Goal: Check status

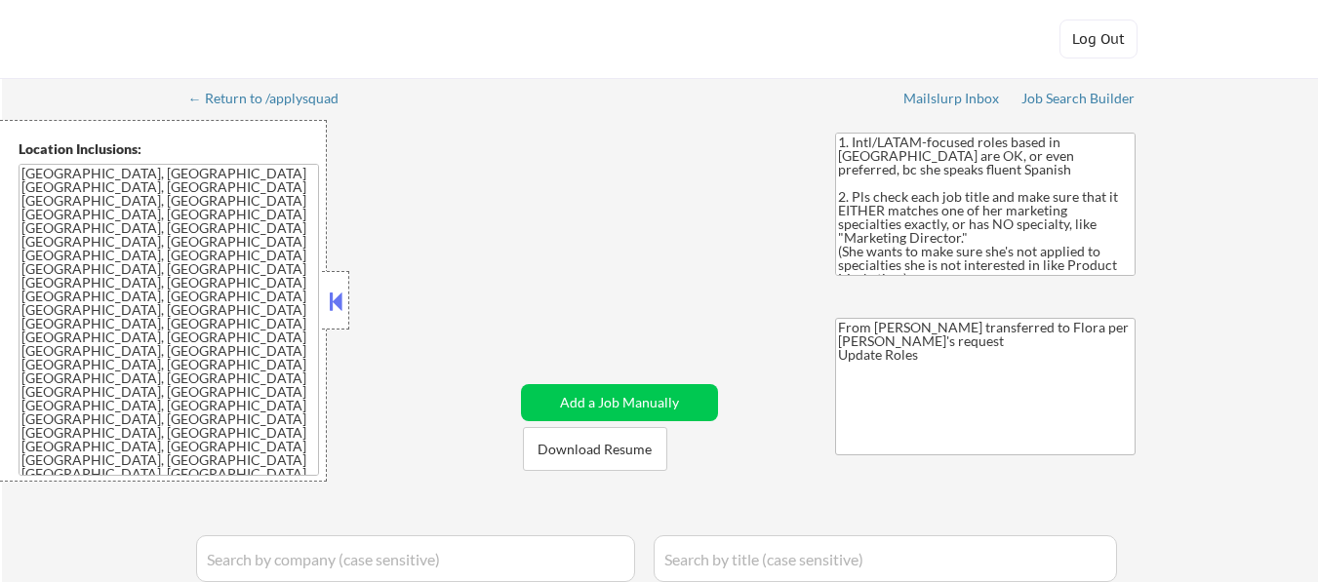
select select ""applied""
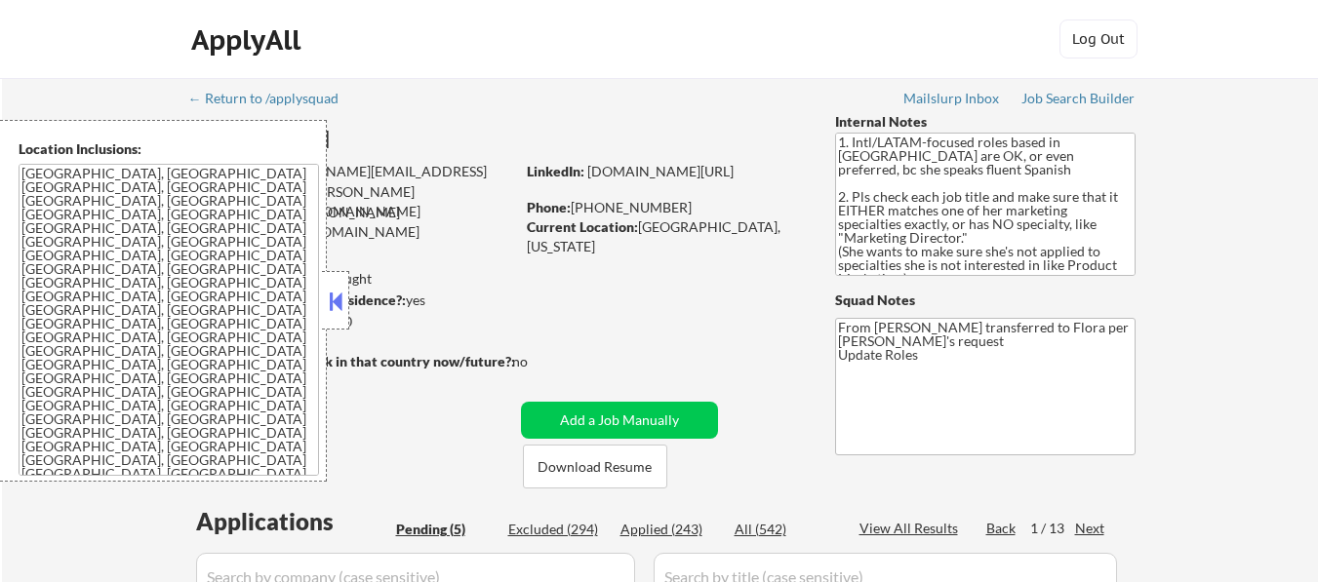
select select ""pending""
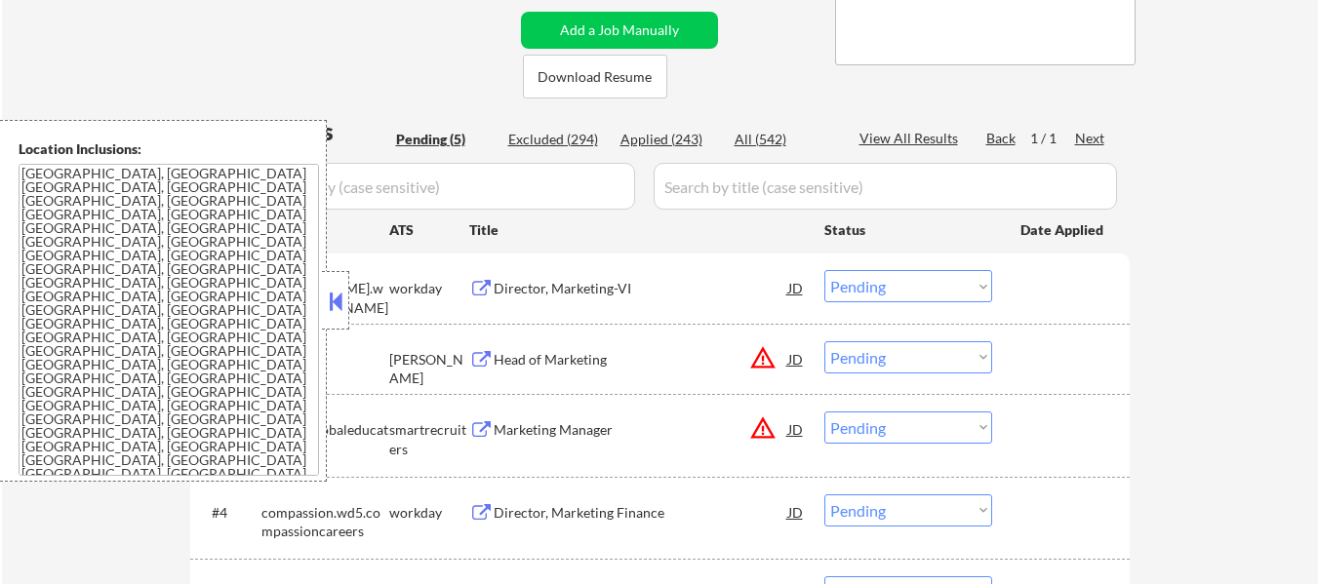
scroll to position [390, 0]
click at [337, 299] on button at bounding box center [335, 301] width 21 height 29
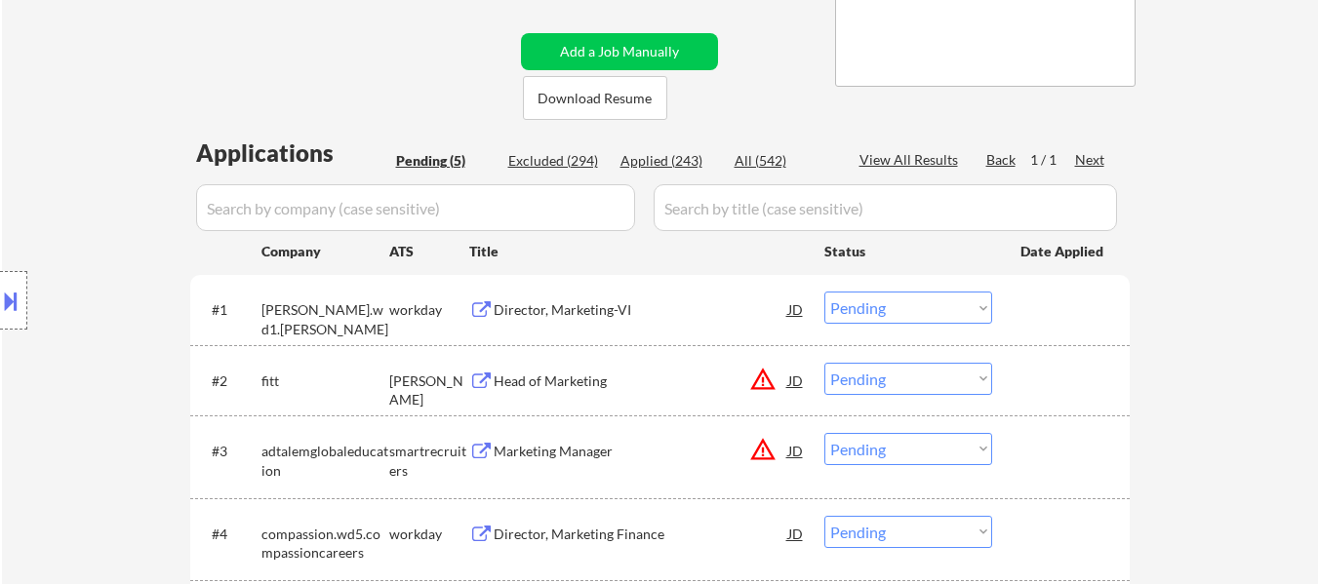
scroll to position [488, 0]
